Goal: Task Accomplishment & Management: Manage account settings

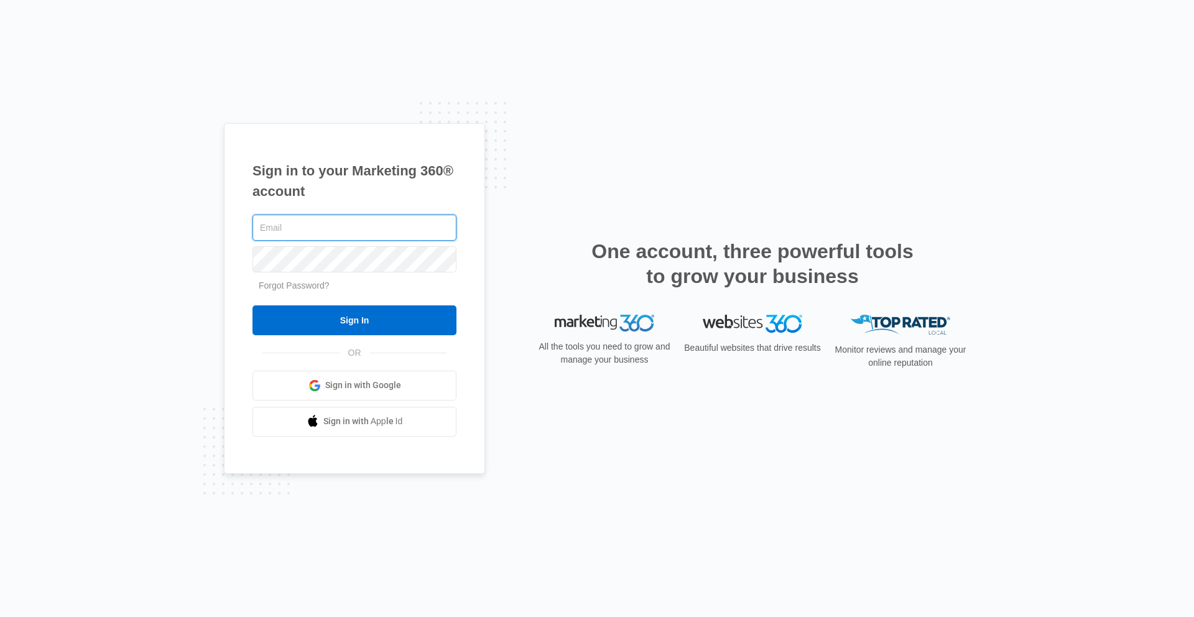
click at [339, 222] on input "text" at bounding box center [354, 227] width 204 height 26
paste input "[PERSON_NAME][EMAIL_ADDRESS][PERSON_NAME][DOMAIN_NAME]"
type input "[PERSON_NAME][EMAIL_ADDRESS][PERSON_NAME][DOMAIN_NAME]"
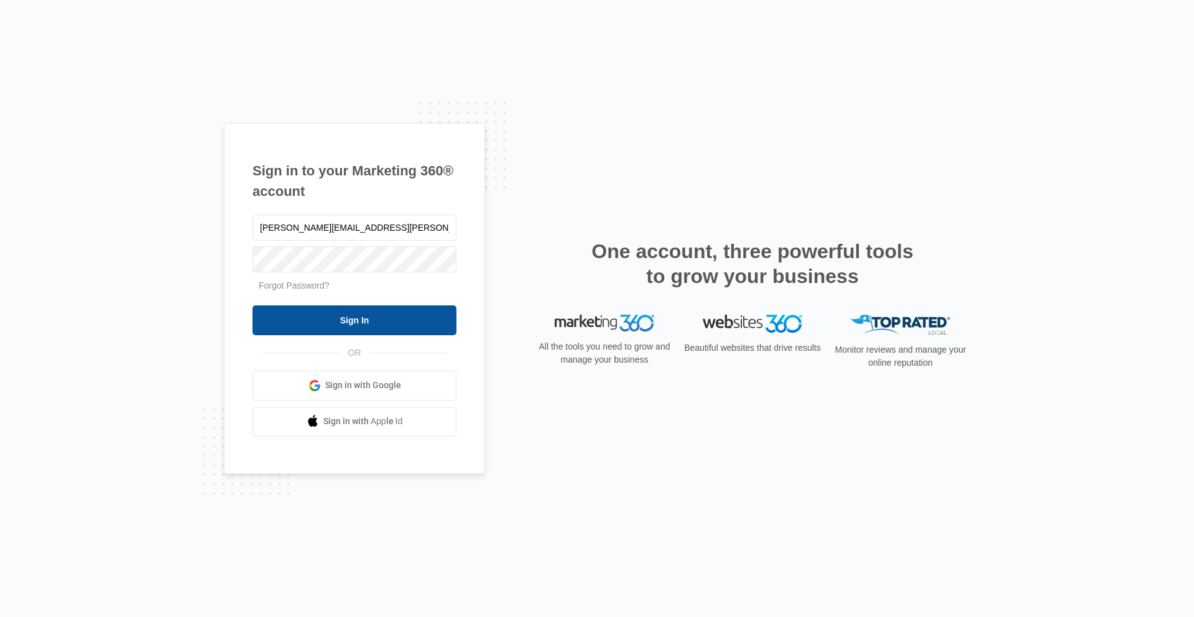
click at [334, 315] on input "Sign In" at bounding box center [354, 320] width 204 height 30
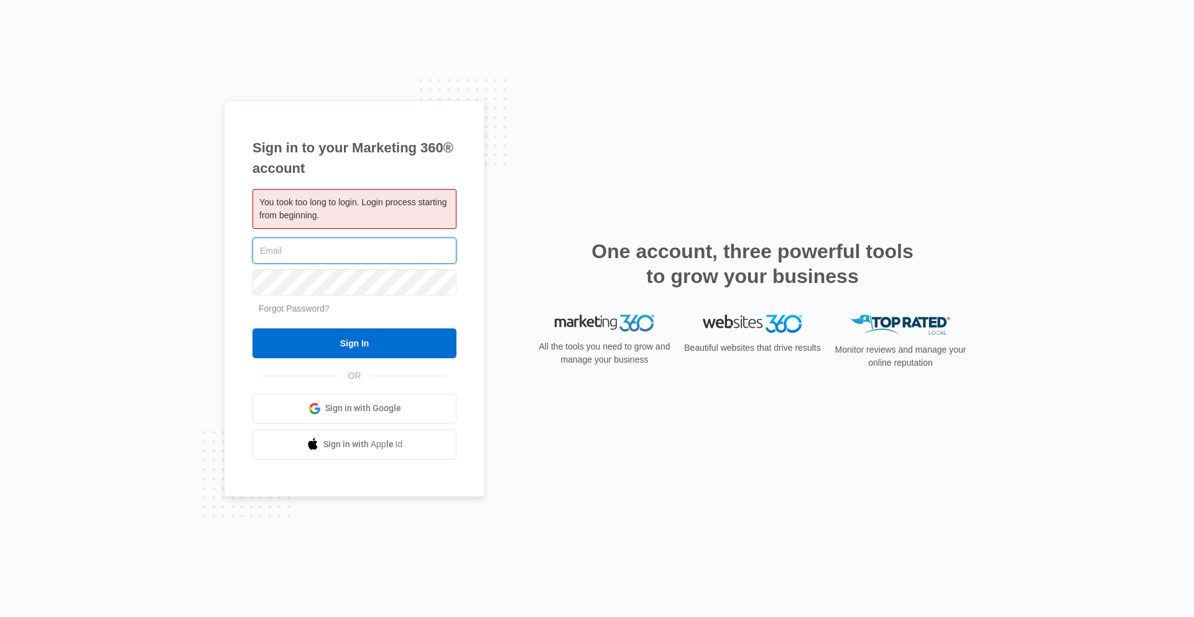
click at [306, 252] on input "text" at bounding box center [354, 250] width 204 height 26
paste input "[PERSON_NAME][EMAIL_ADDRESS][PERSON_NAME][DOMAIN_NAME]"
type input "[PERSON_NAME][EMAIL_ADDRESS][PERSON_NAME][DOMAIN_NAME]"
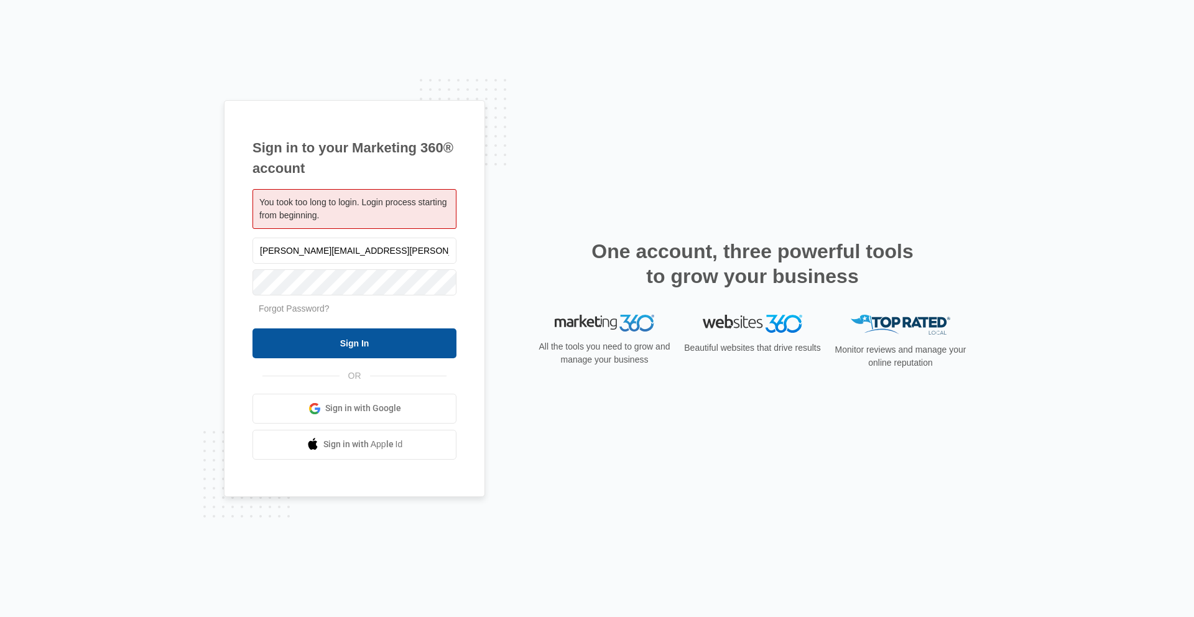
click at [355, 336] on input "Sign In" at bounding box center [354, 343] width 204 height 30
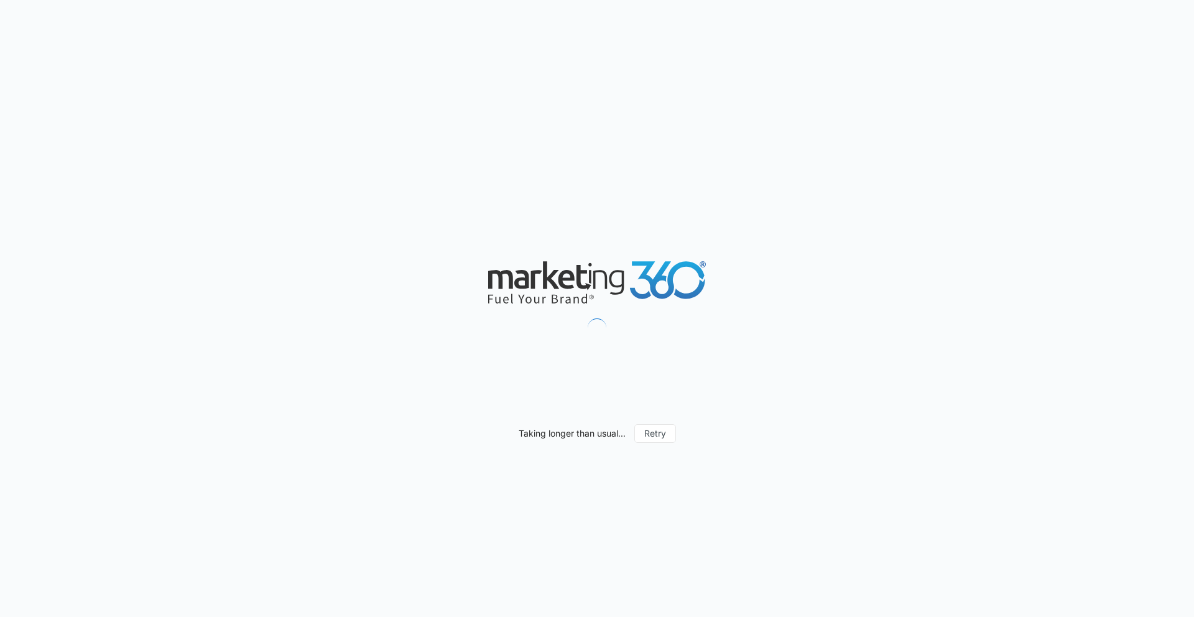
click at [0, 616] on nordpass-portal at bounding box center [0, 617] width 0 height 0
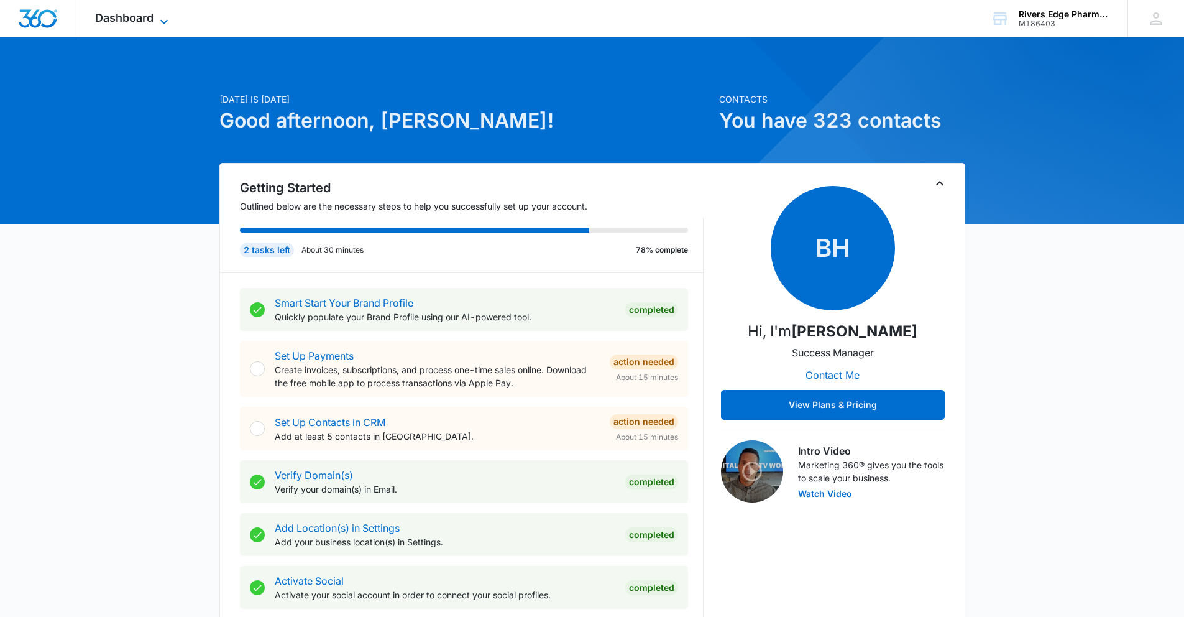
click at [121, 14] on span "Dashboard" at bounding box center [124, 17] width 58 height 13
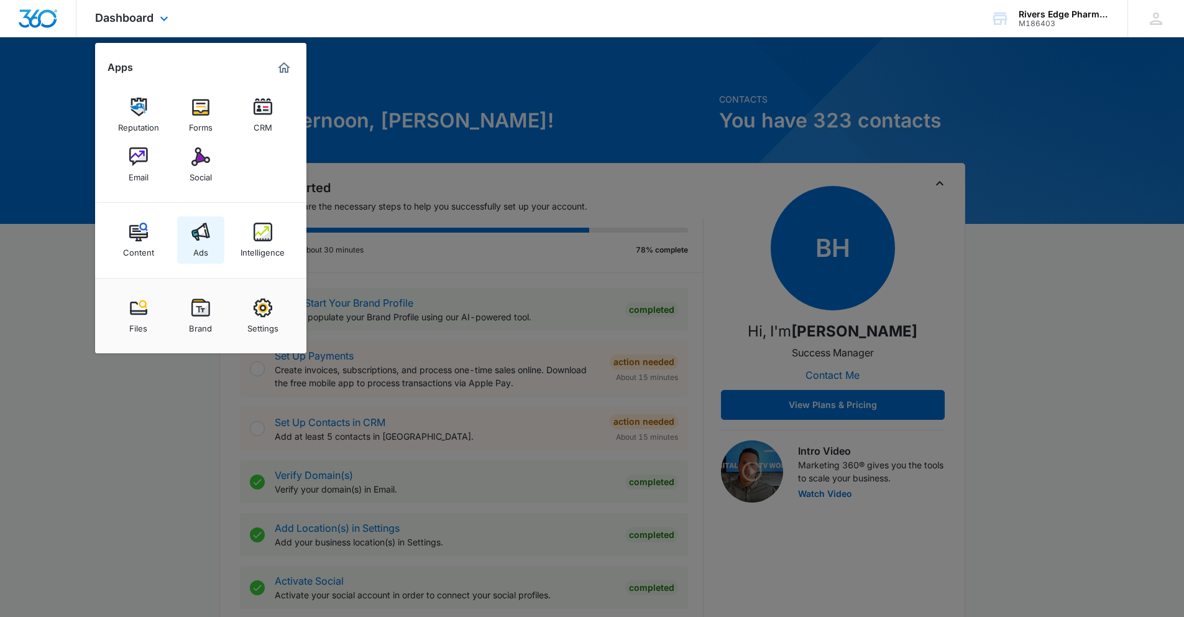
click at [205, 234] on img at bounding box center [200, 232] width 19 height 19
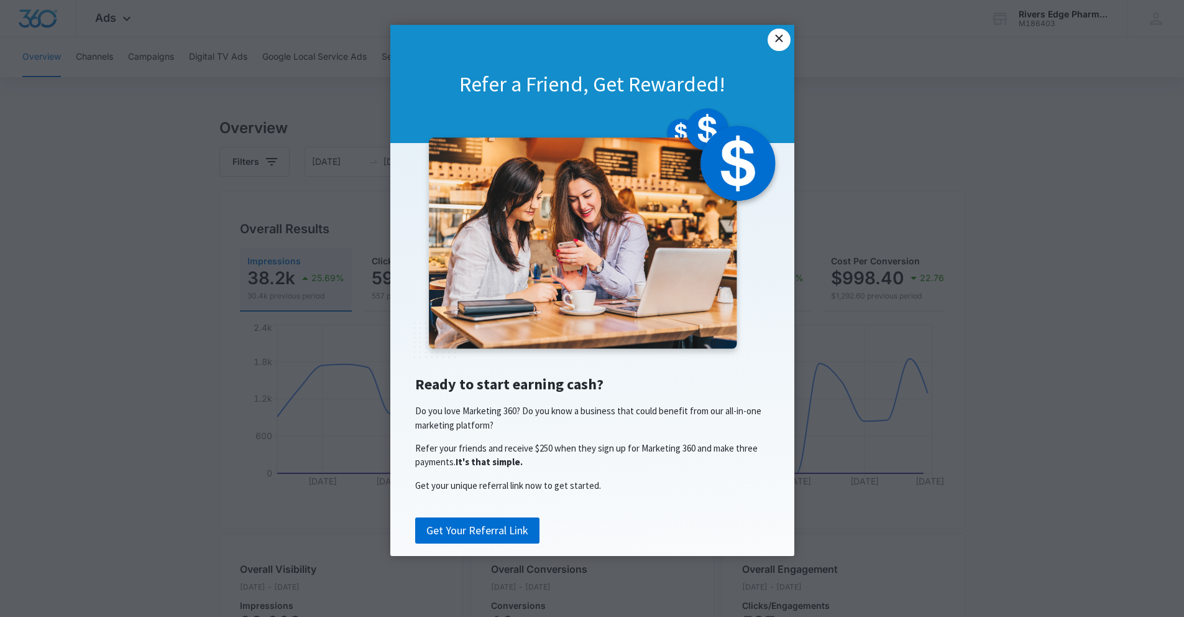
click at [776, 47] on link "×" at bounding box center [779, 40] width 22 height 22
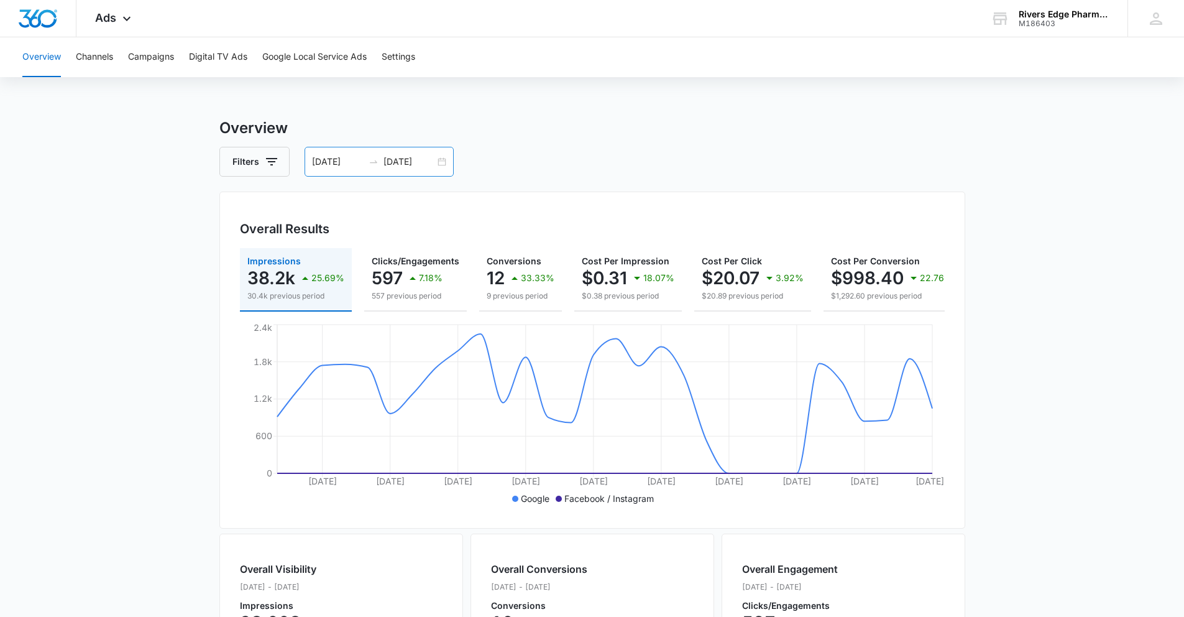
click at [375, 166] on icon "swap-right" at bounding box center [374, 162] width 10 height 10
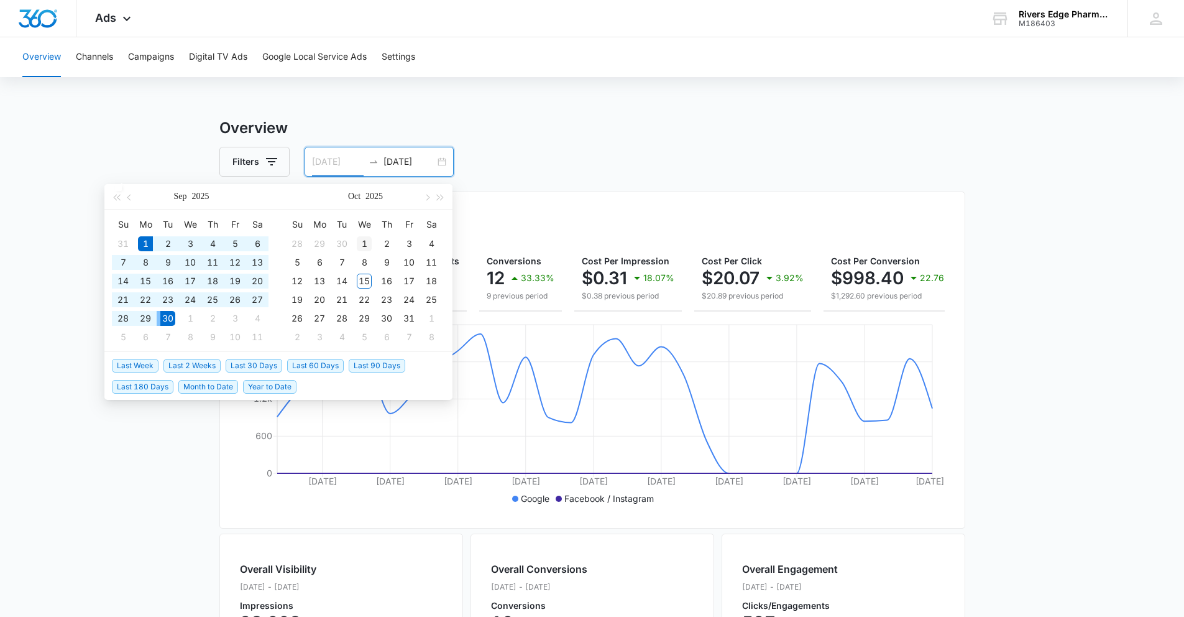
type input "10/01/2025"
click at [369, 240] on div "1" at bounding box center [364, 243] width 15 height 15
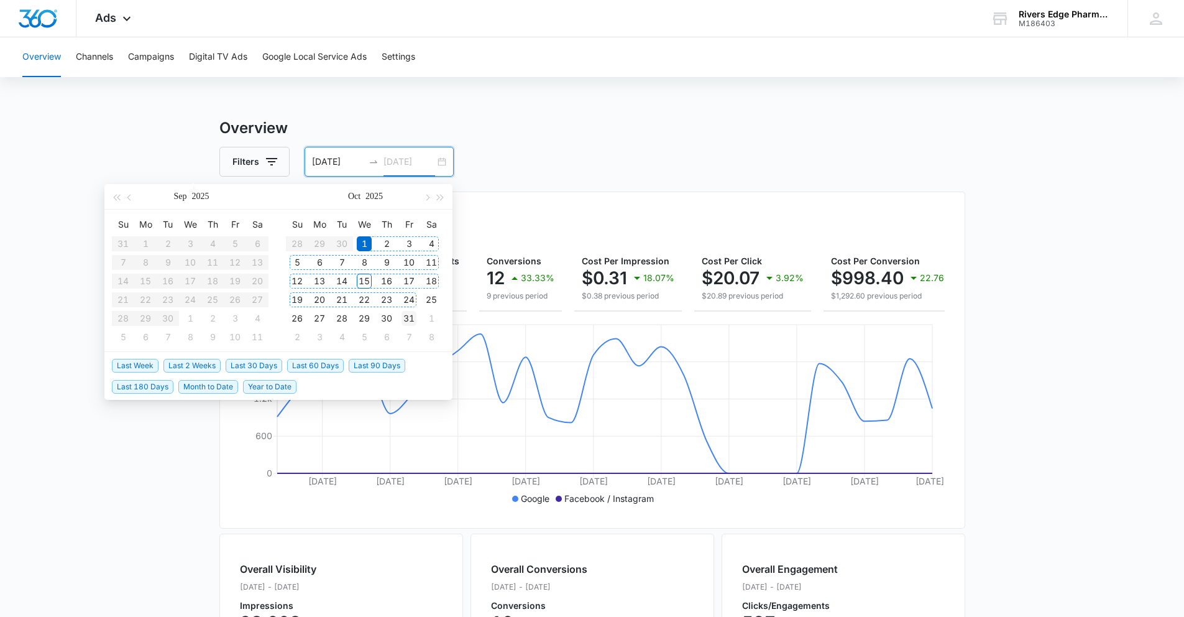
type input "10/31/2025"
click at [405, 318] on div "31" at bounding box center [409, 318] width 15 height 15
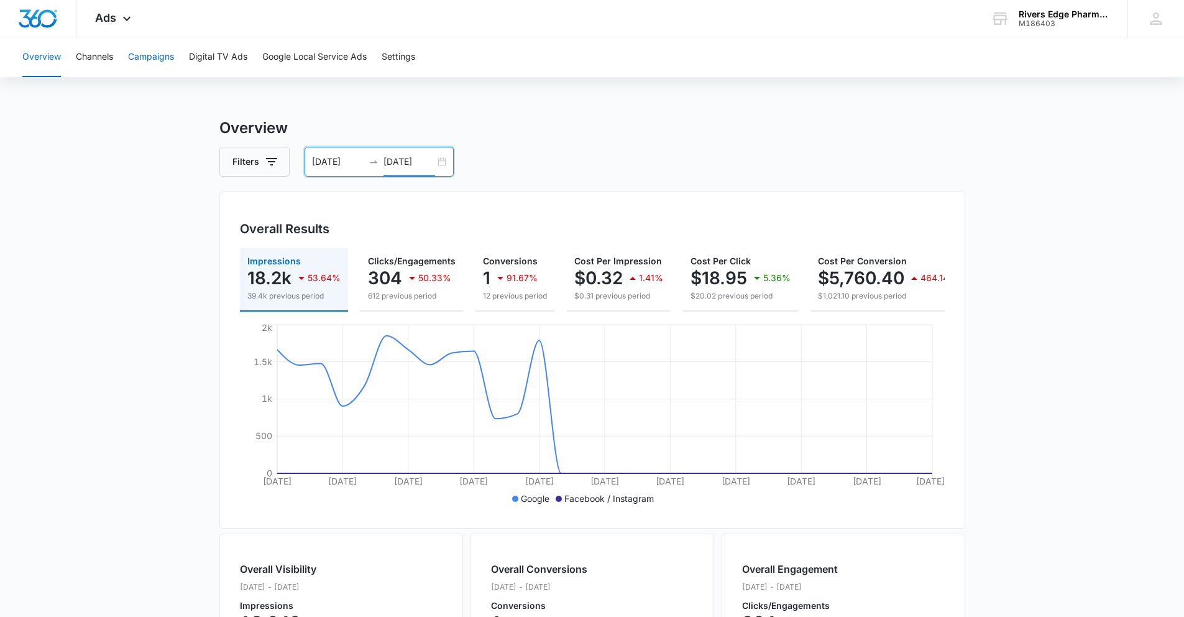
click at [142, 60] on button "Campaigns" at bounding box center [151, 57] width 46 height 40
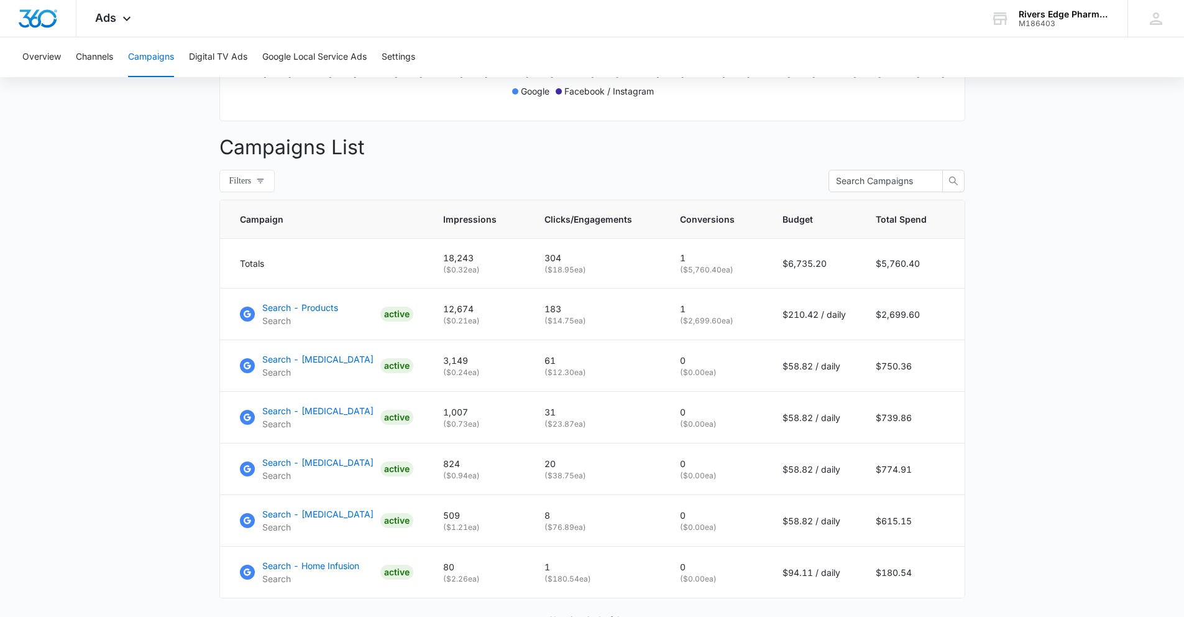
scroll to position [486, 0]
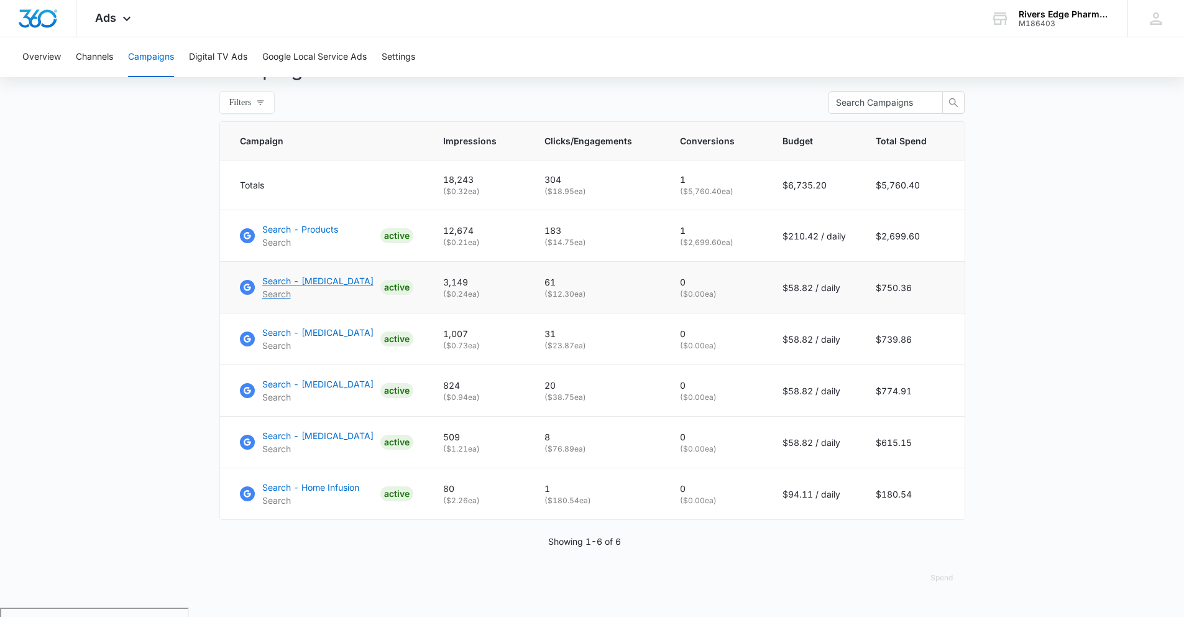
click at [300, 287] on p "Search - Ocrevus" at bounding box center [317, 280] width 111 height 13
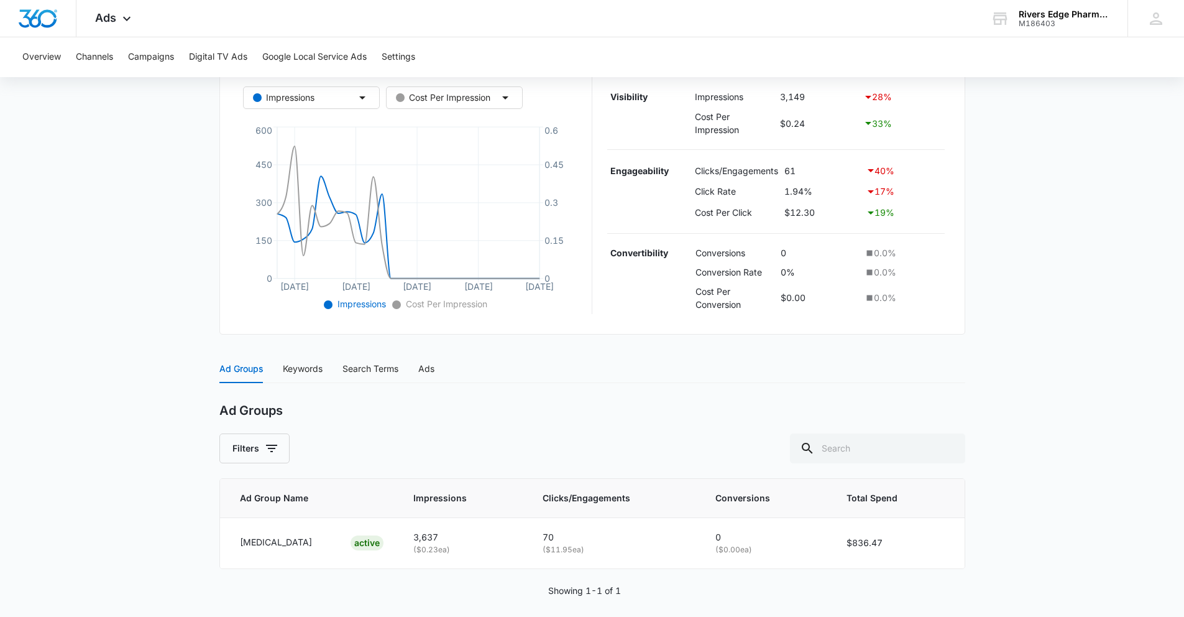
scroll to position [247, 0]
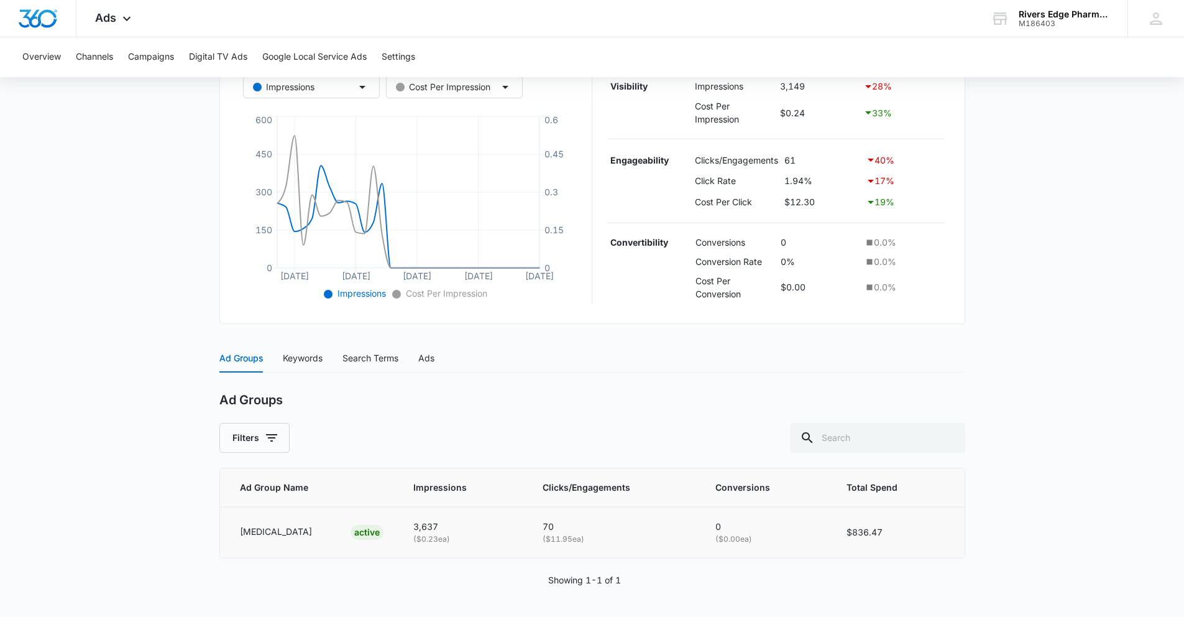
click at [256, 529] on p "Ocrevus" at bounding box center [276, 532] width 72 height 14
click at [314, 361] on div "Keywords" at bounding box center [303, 358] width 40 height 14
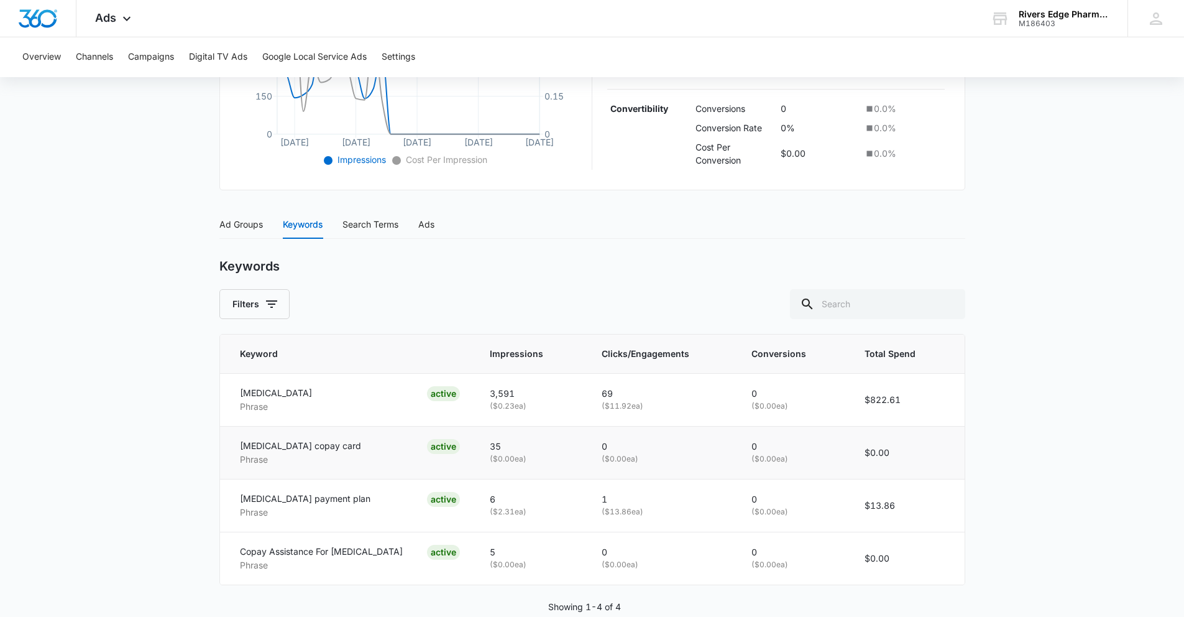
scroll to position [407, 0]
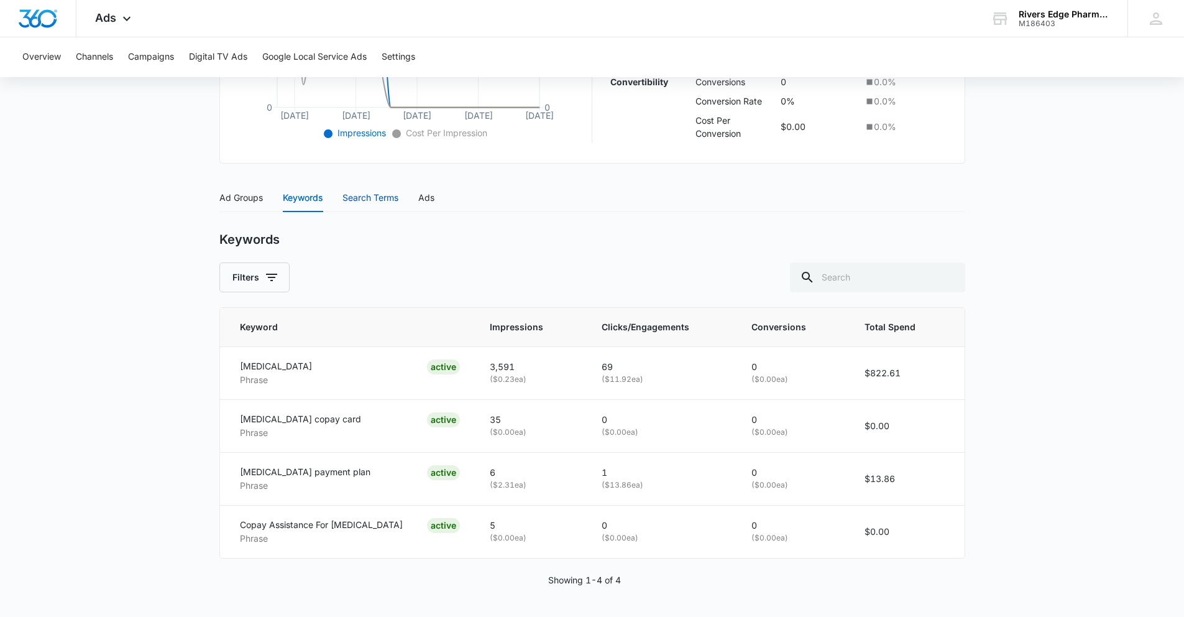
click at [380, 195] on div "Search Terms" at bounding box center [371, 198] width 56 height 14
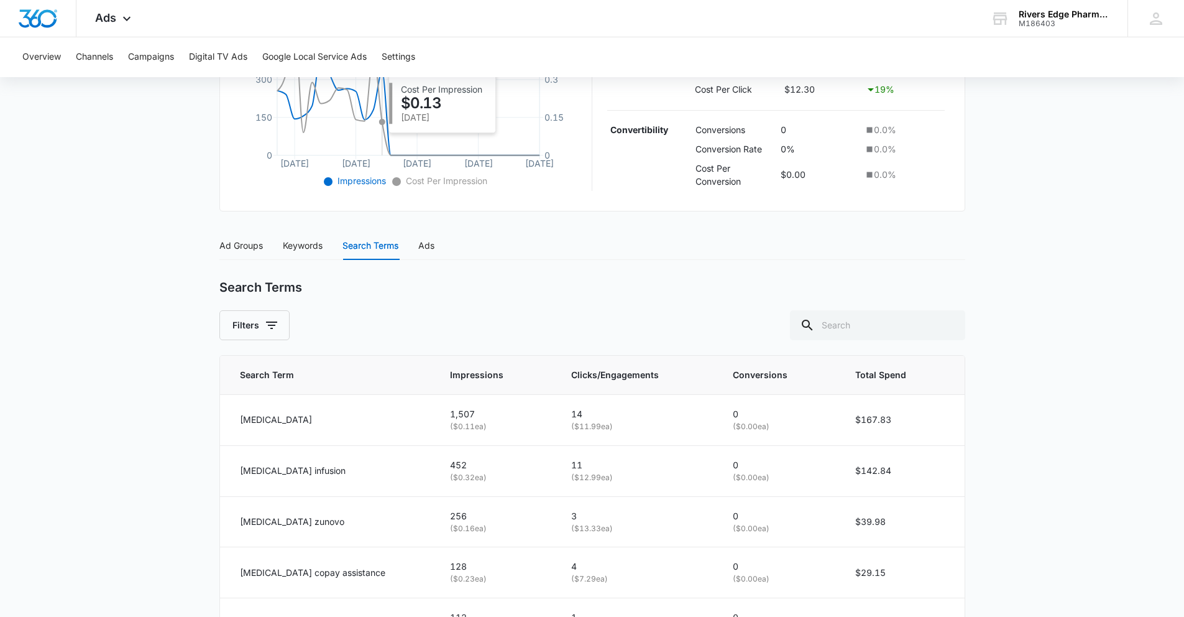
scroll to position [473, 0]
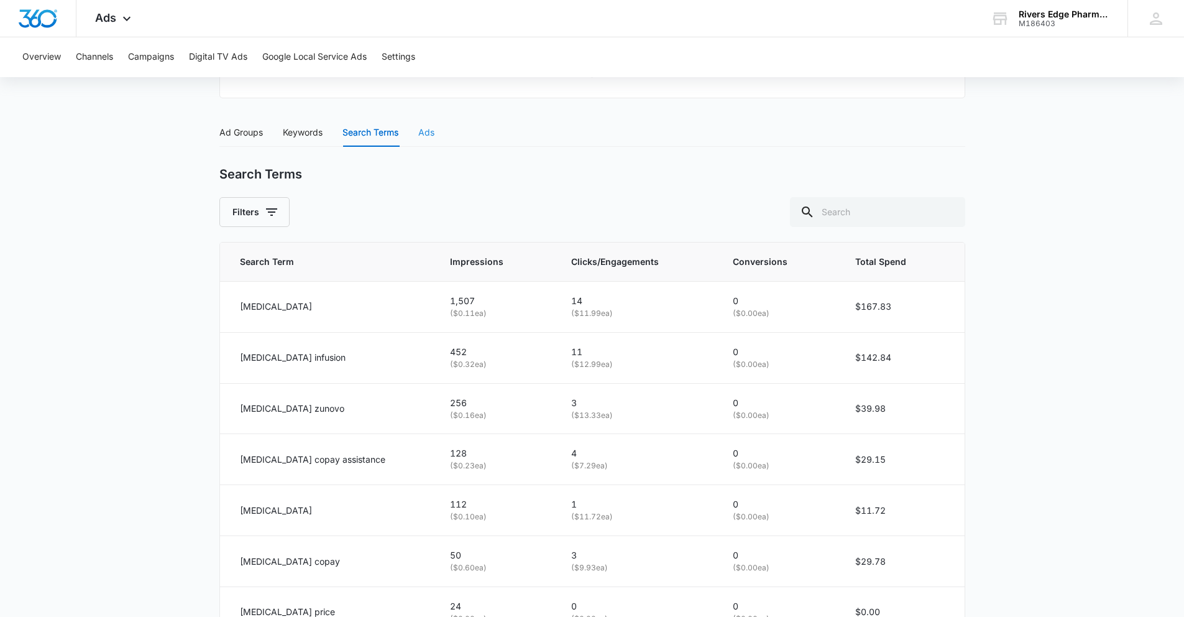
click at [425, 141] on div "Ads" at bounding box center [426, 132] width 16 height 29
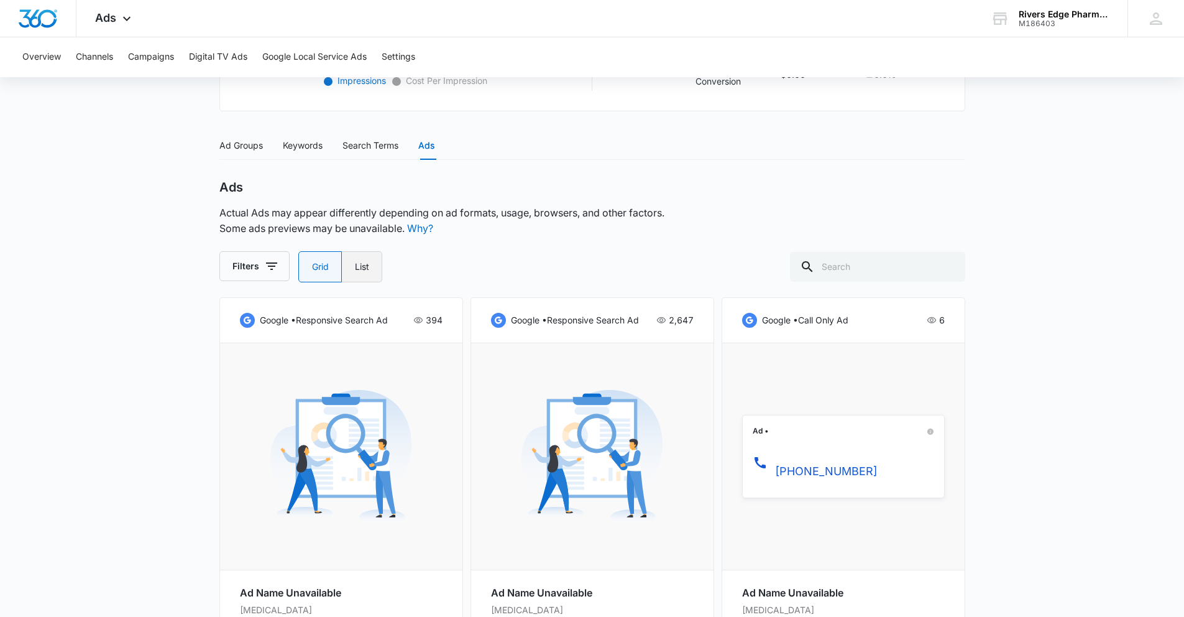
click at [358, 268] on label "List" at bounding box center [362, 266] width 40 height 31
click at [355, 267] on input "List" at bounding box center [354, 267] width 1 height 1
radio input "false"
radio input "true"
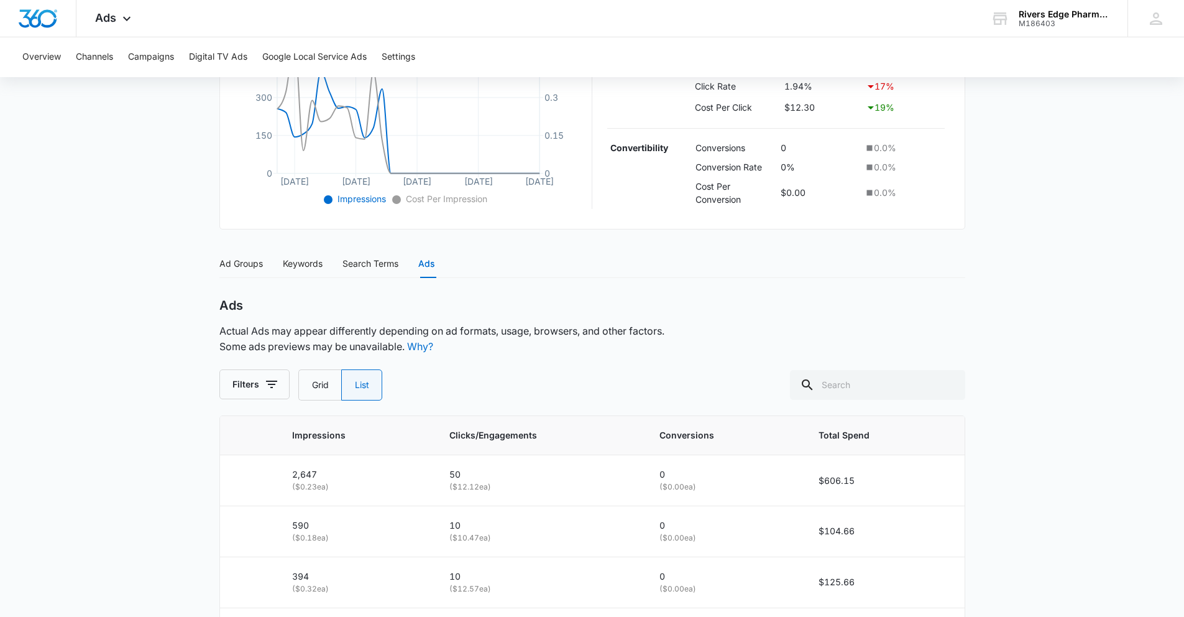
scroll to position [441, 0]
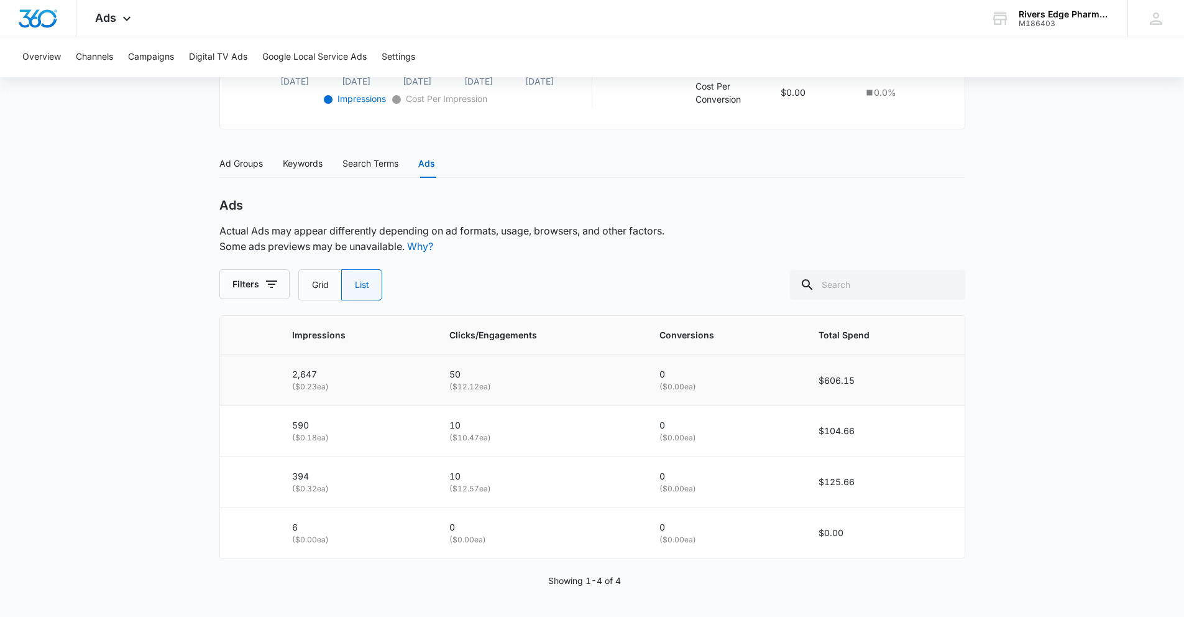
click at [546, 387] on p "( $12.12 ea)" at bounding box center [539, 387] width 180 height 12
click at [316, 286] on label "Grid" at bounding box center [319, 284] width 43 height 31
click at [312, 285] on input "Grid" at bounding box center [311, 285] width 1 height 1
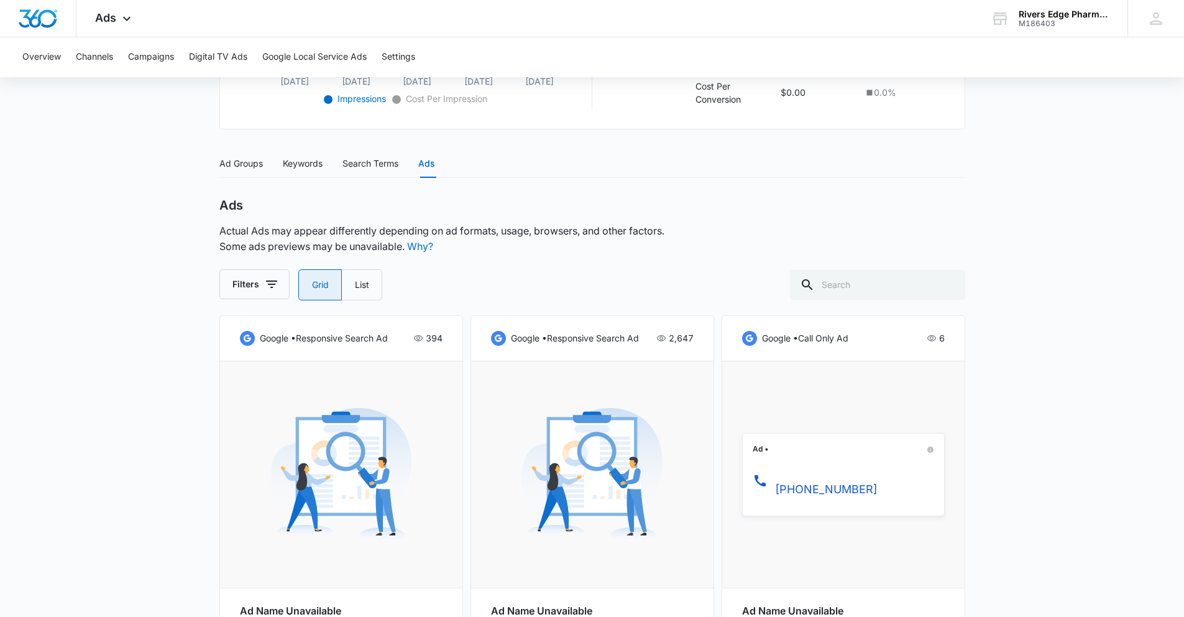
radio input "true"
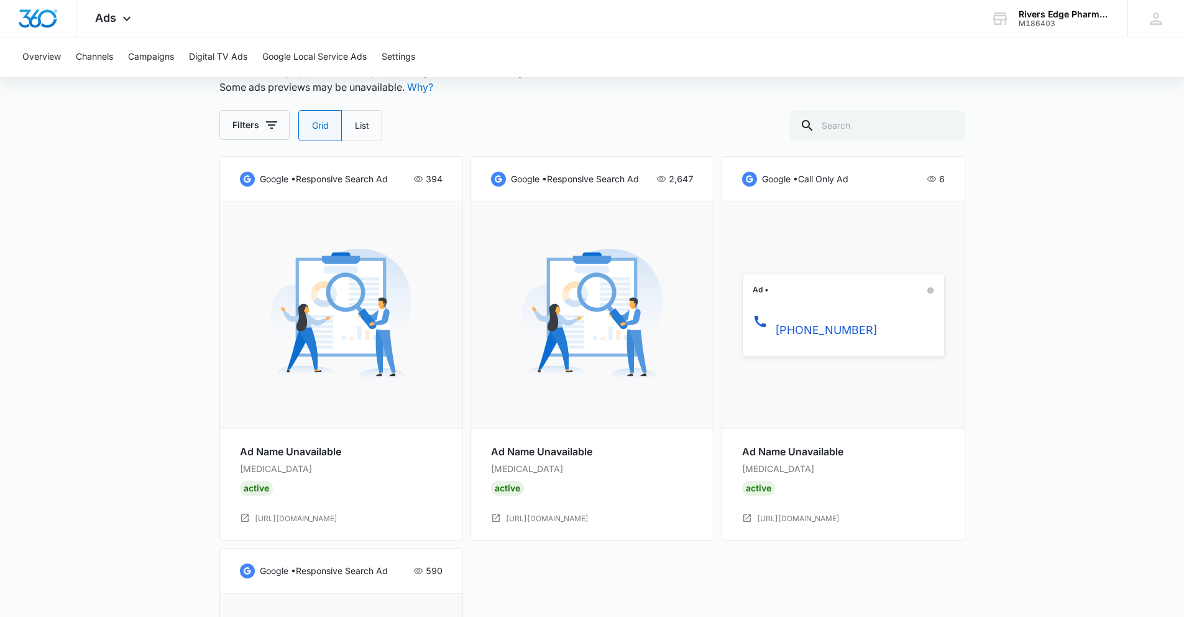
scroll to position [601, 0]
click at [589, 518] on link "https://www.repharmacy.com/ocrevus/" at bounding box center [547, 518] width 83 height 12
click at [606, 110] on div "Filters Grid List" at bounding box center [592, 124] width 746 height 31
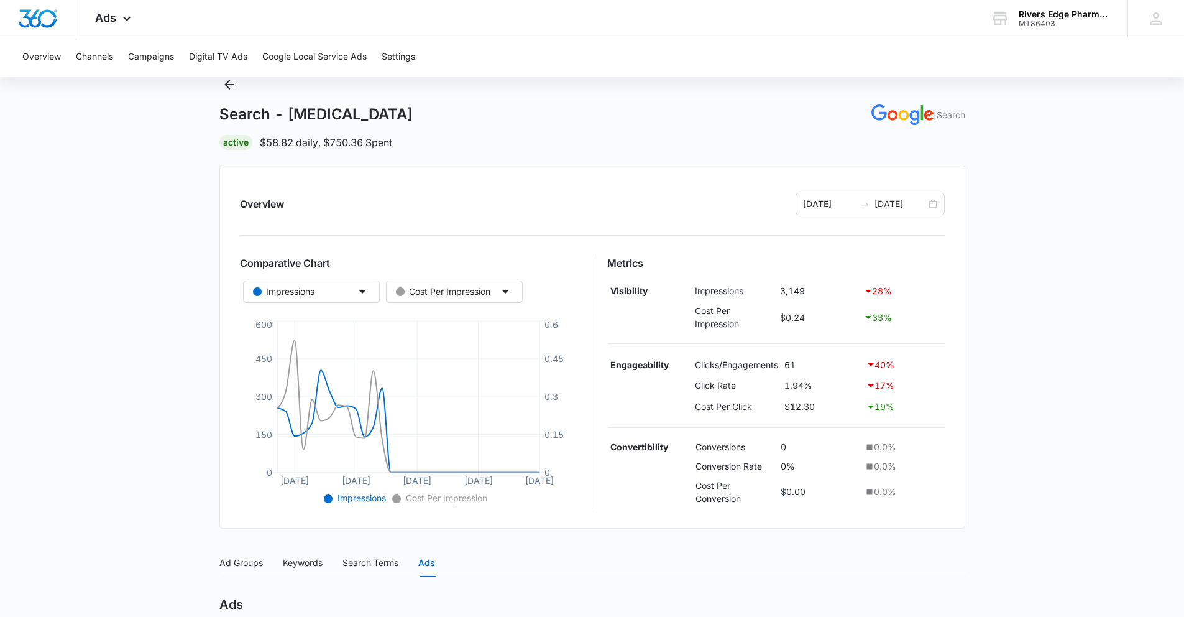
scroll to position [0, 0]
